Goal: Task Accomplishment & Management: Complete application form

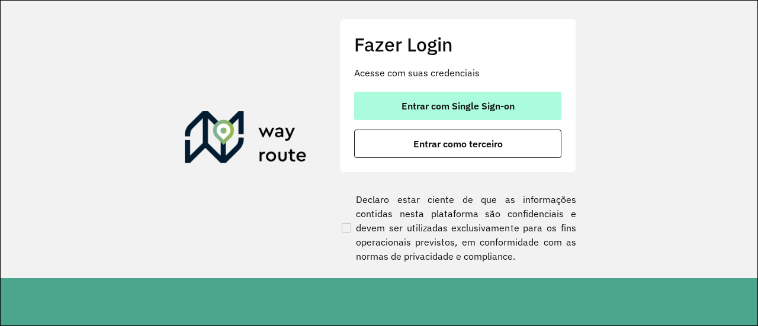
click at [442, 101] on span "Entrar com Single Sign-on" at bounding box center [457, 105] width 113 height 9
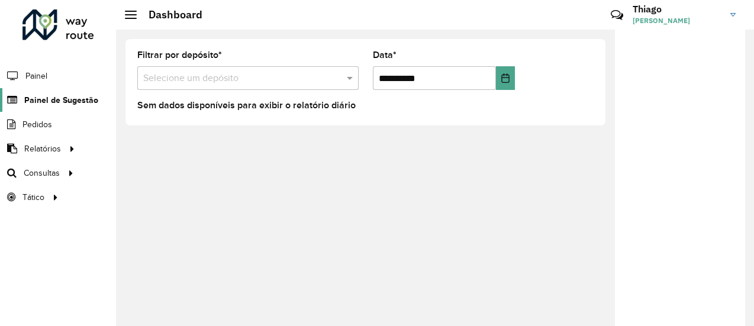
click at [62, 101] on span "Painel de Sugestão" at bounding box center [61, 100] width 74 height 12
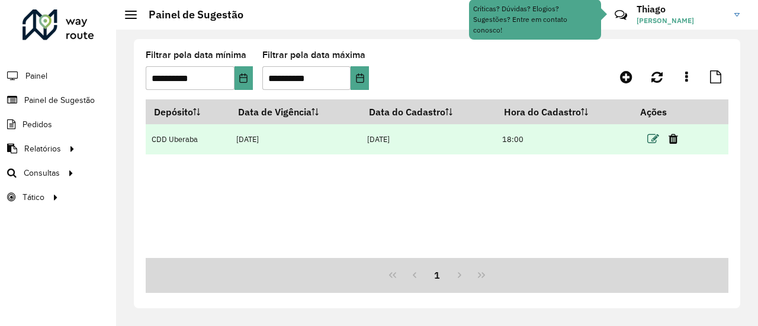
click at [654, 138] on icon at bounding box center [653, 139] width 12 height 12
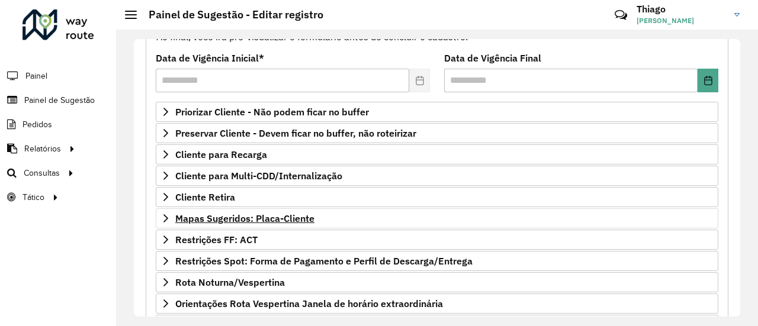
scroll to position [178, 0]
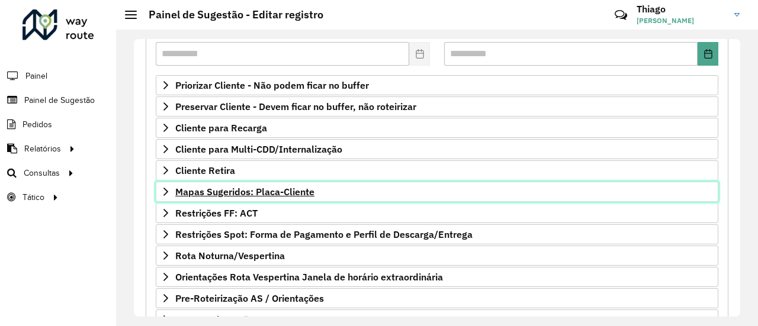
click at [234, 187] on span "Mapas Sugeridos: Placa-Cliente" at bounding box center [244, 191] width 139 height 9
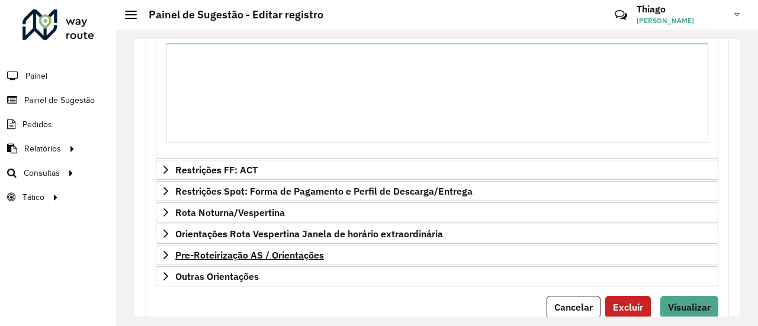
scroll to position [512, 0]
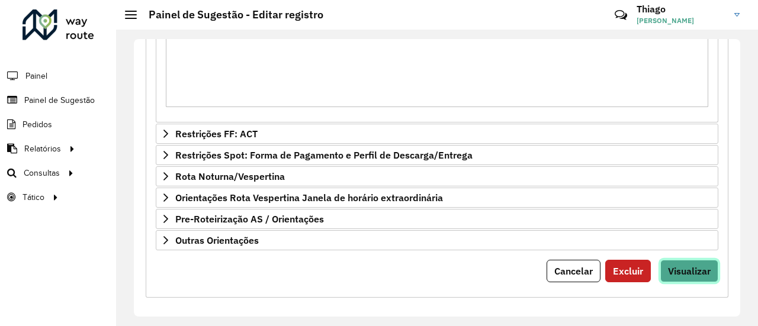
click at [690, 266] on span "Visualizar" at bounding box center [689, 271] width 43 height 12
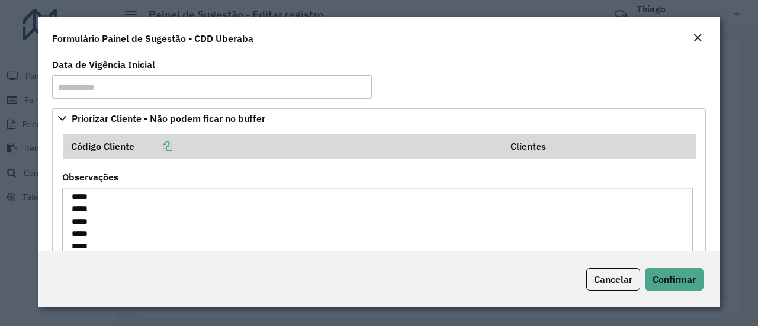
scroll to position [474, 0]
click at [607, 278] on span "Cancelar" at bounding box center [613, 280] width 38 height 12
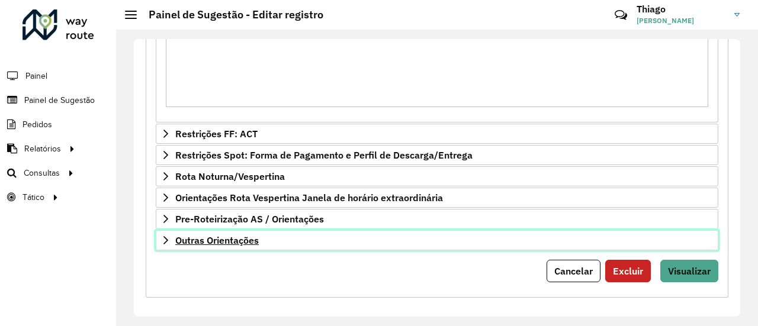
click at [291, 238] on link "Outras Orientações" at bounding box center [437, 240] width 563 height 20
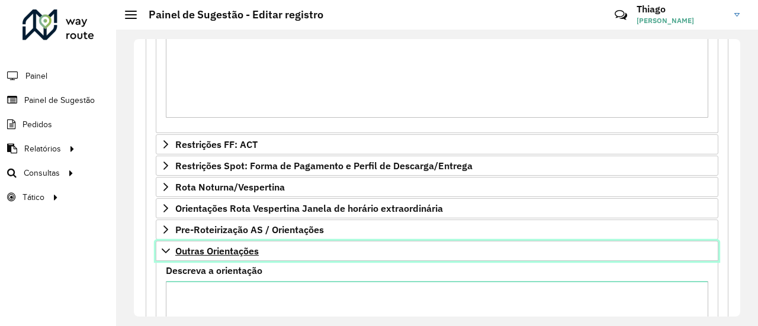
scroll to position [528, 0]
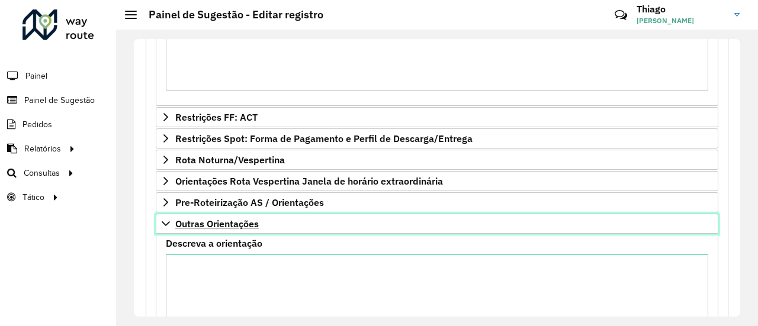
click at [217, 219] on span "Outras Orientações" at bounding box center [216, 223] width 83 height 9
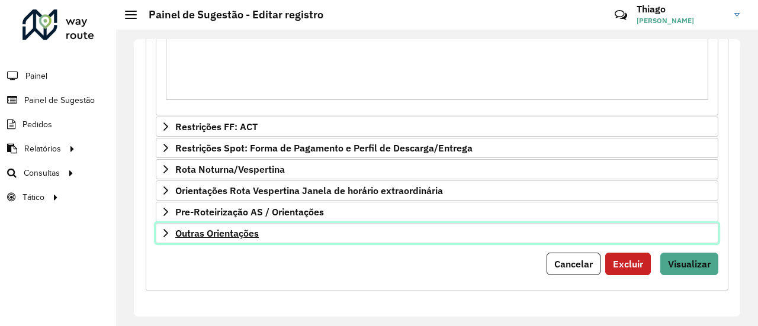
scroll to position [512, 0]
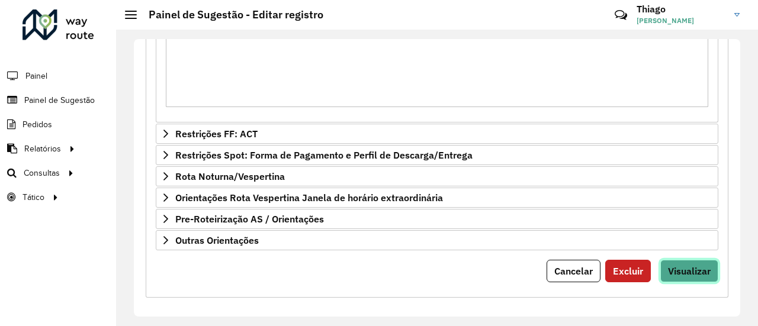
click at [699, 270] on span "Visualizar" at bounding box center [689, 271] width 43 height 12
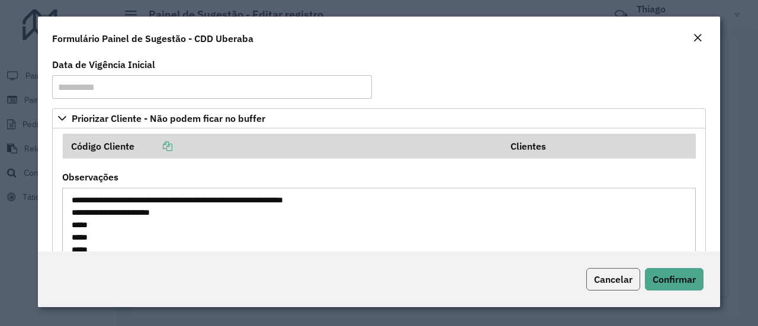
click at [609, 281] on span "Cancelar" at bounding box center [613, 280] width 38 height 12
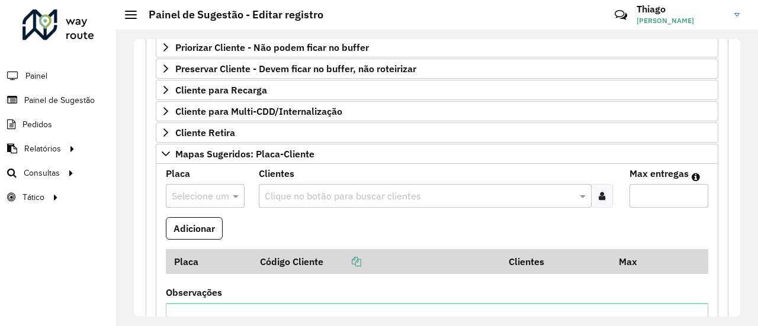
scroll to position [0, 0]
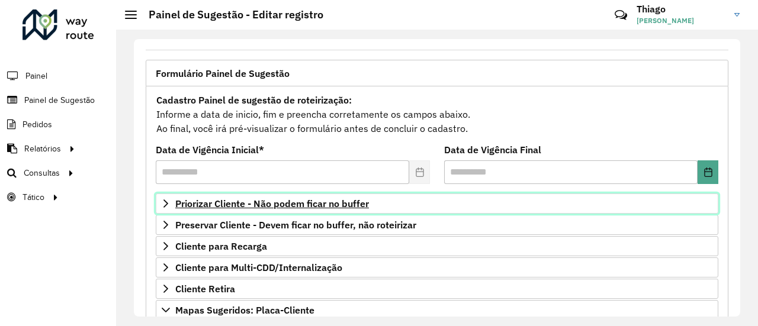
click at [275, 200] on span "Priorizar Cliente - Não podem ficar no buffer" at bounding box center [272, 203] width 194 height 9
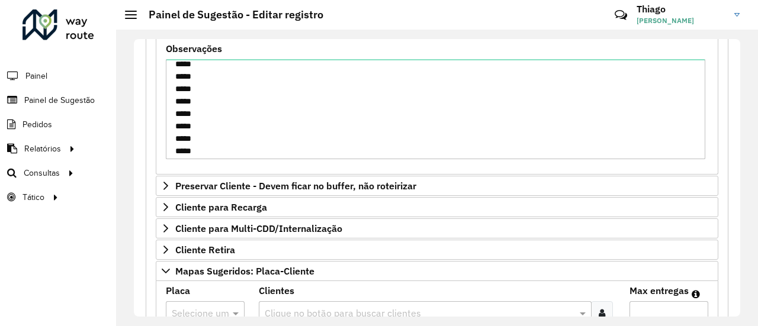
scroll to position [415, 0]
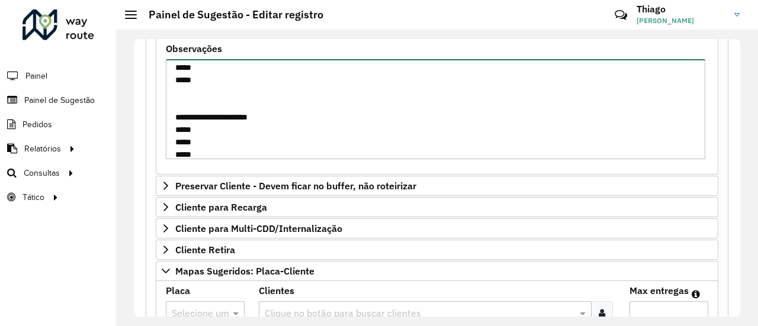
click at [229, 84] on textarea "**********" at bounding box center [435, 109] width 539 height 100
paste textarea "*****"
paste textarea "***** ***** ***** ***** ***** ***** ***** ***** ***** ***** ***** ***** ***** *…"
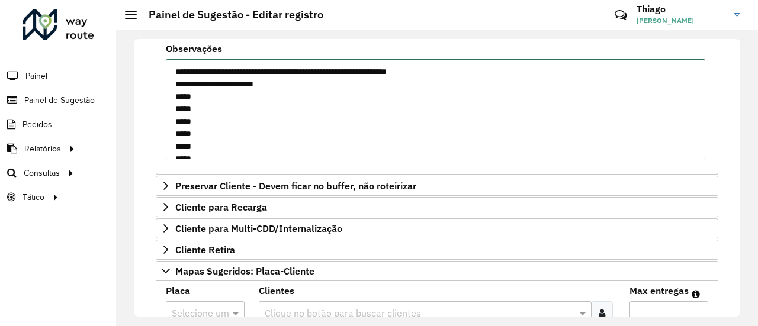
drag, startPoint x: 204, startPoint y: 93, endPoint x: 175, endPoint y: 94, distance: 29.0
click at [175, 94] on textarea "Observações" at bounding box center [435, 109] width 539 height 100
paste textarea
click at [315, 86] on textarea "Observações" at bounding box center [435, 109] width 539 height 100
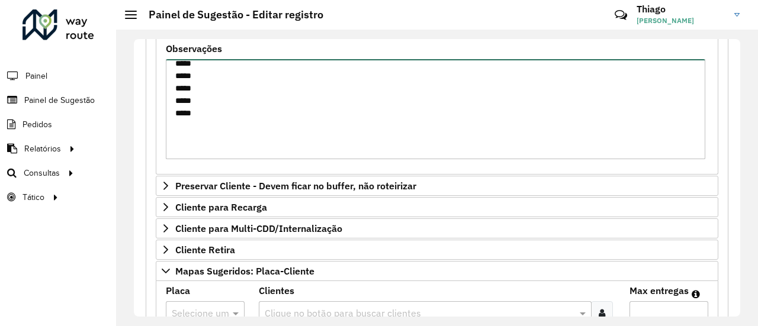
scroll to position [756, 0]
type textarea "**********"
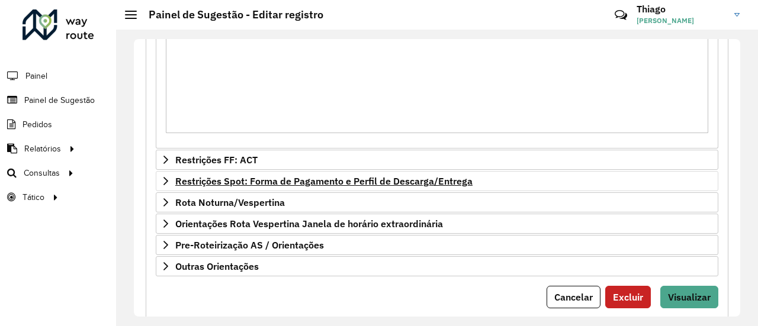
scroll to position [709, 0]
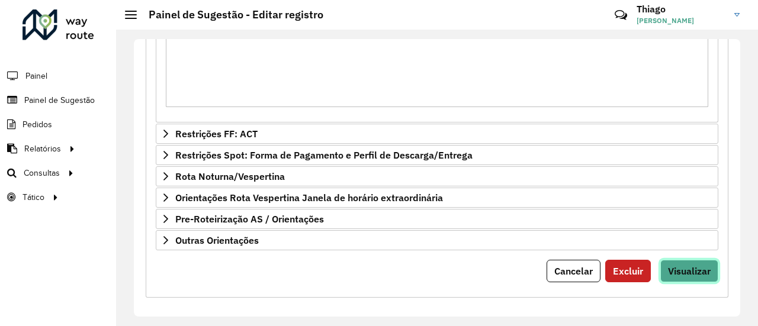
click at [699, 265] on span "Visualizar" at bounding box center [689, 271] width 43 height 12
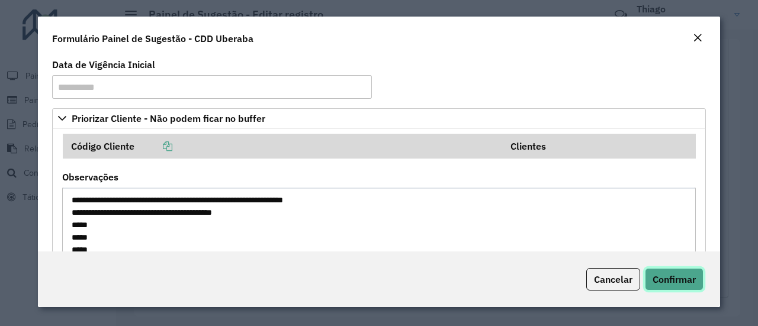
click at [675, 282] on span "Confirmar" at bounding box center [674, 280] width 43 height 12
